Goal: Task Accomplishment & Management: Use online tool/utility

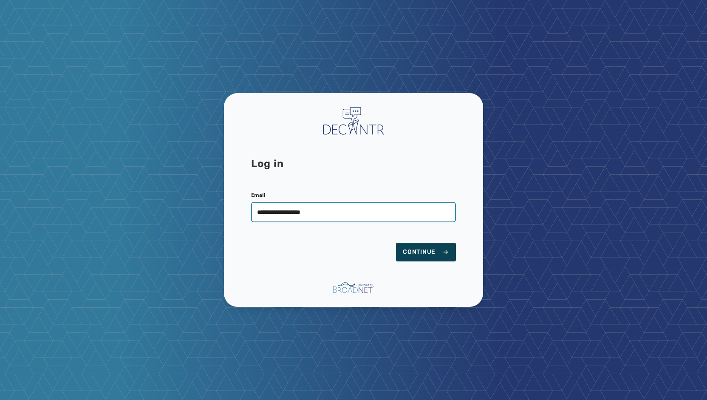
type input "**********"
click at [426, 251] on span "Continue" at bounding box center [426, 252] width 46 height 8
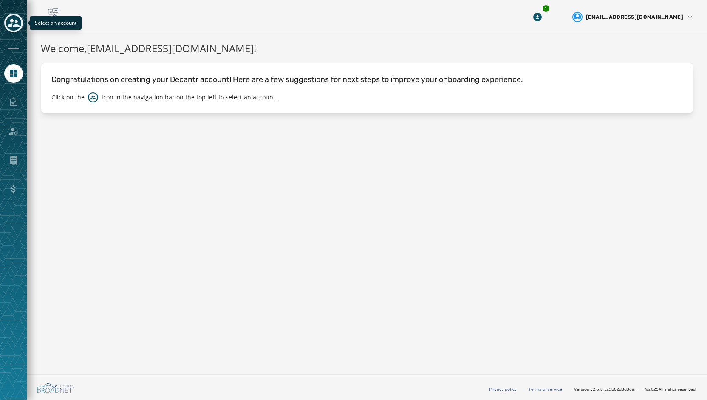
click at [13, 25] on icon "Toggle account select drawer" at bounding box center [14, 23] width 12 height 8
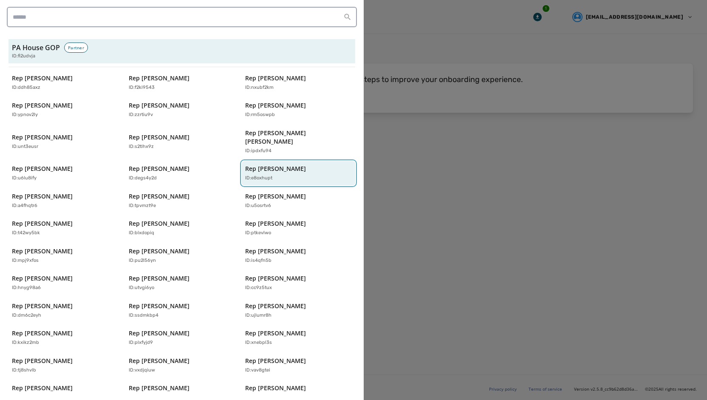
click at [284, 175] on div "ID: e8oxhupt" at bounding box center [294, 178] width 98 height 7
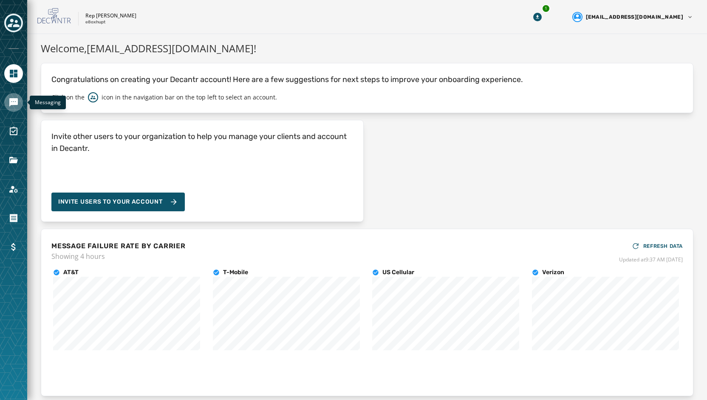
click at [11, 104] on icon "Navigate to Messaging" at bounding box center [13, 102] width 8 height 8
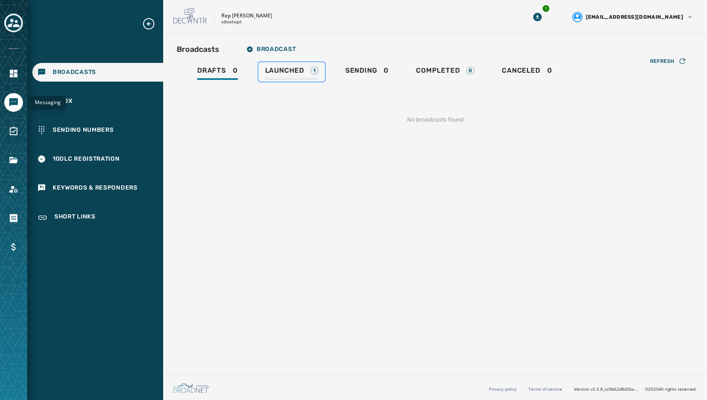
click at [273, 69] on span "Launched" at bounding box center [284, 70] width 39 height 8
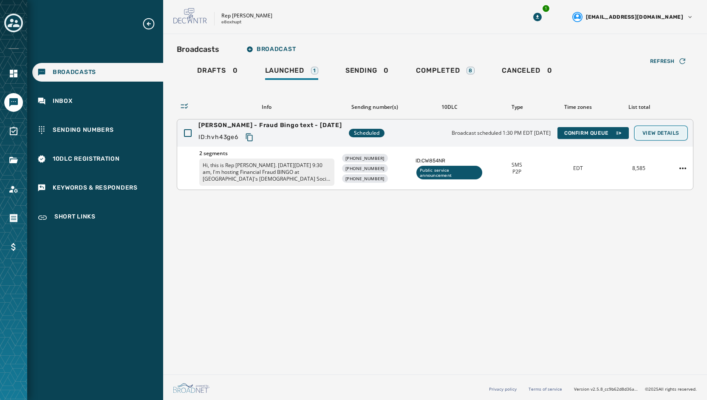
click at [673, 131] on span "View Details" at bounding box center [660, 133] width 37 height 7
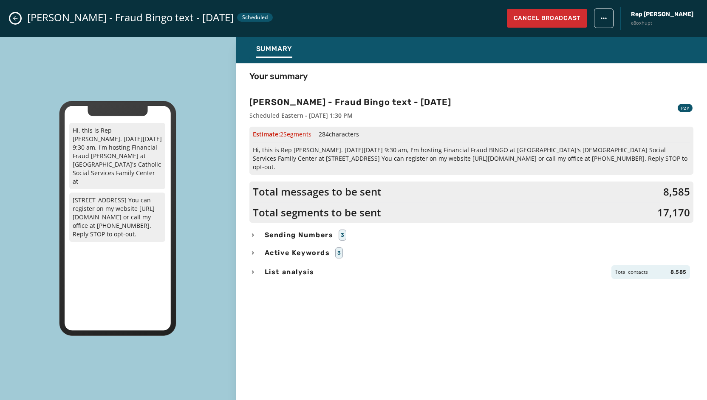
click at [321, 230] on span "Sending Numbers" at bounding box center [299, 235] width 72 height 10
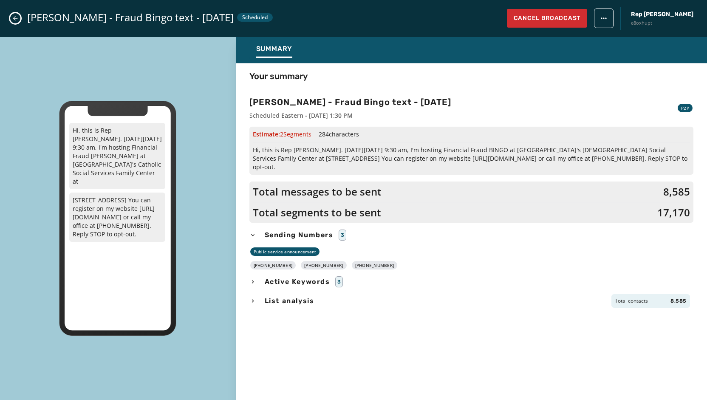
drag, startPoint x: 380, startPoint y: 255, endPoint x: 260, endPoint y: 255, distance: 120.2
click at [260, 261] on div "[PHONE_NUMBER] [PHONE_NUMBER] [PHONE_NUMBER]" at bounding box center [471, 265] width 444 height 8
copy div "[PHONE_NUMBER] [PHONE_NUMBER] [PHONE_NUMBER]"
click at [353, 158] on span "Hi, this is Rep [PERSON_NAME]. [DATE][DATE] 9:30 am, I'm hosting Financial Frau…" at bounding box center [471, 158] width 437 height 25
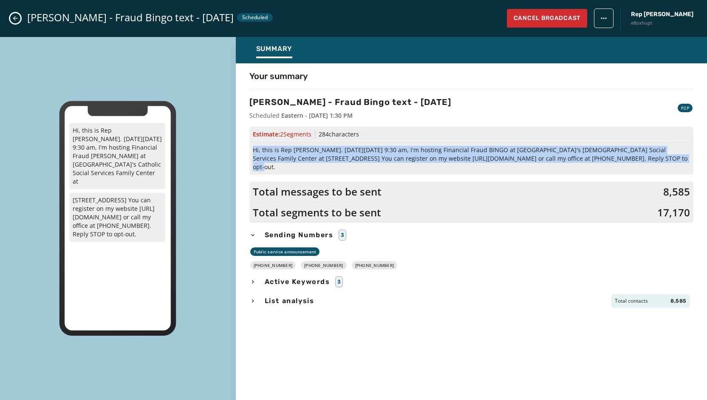
drag, startPoint x: 602, startPoint y: 157, endPoint x: 254, endPoint y: 143, distance: 348.7
click at [254, 143] on div "Estimate: 2 Segment s 284 characters Hi, this is Rep [PERSON_NAME]. [DATE][DATE…" at bounding box center [471, 151] width 444 height 48
copy span "Hi, this is Rep [PERSON_NAME]. [DATE][DATE] 9:30 am, I'm hosting Financial Frau…"
click at [20, 17] on button "Close admin drawer" at bounding box center [15, 18] width 10 height 10
